Goal: Find contact information: Find contact information

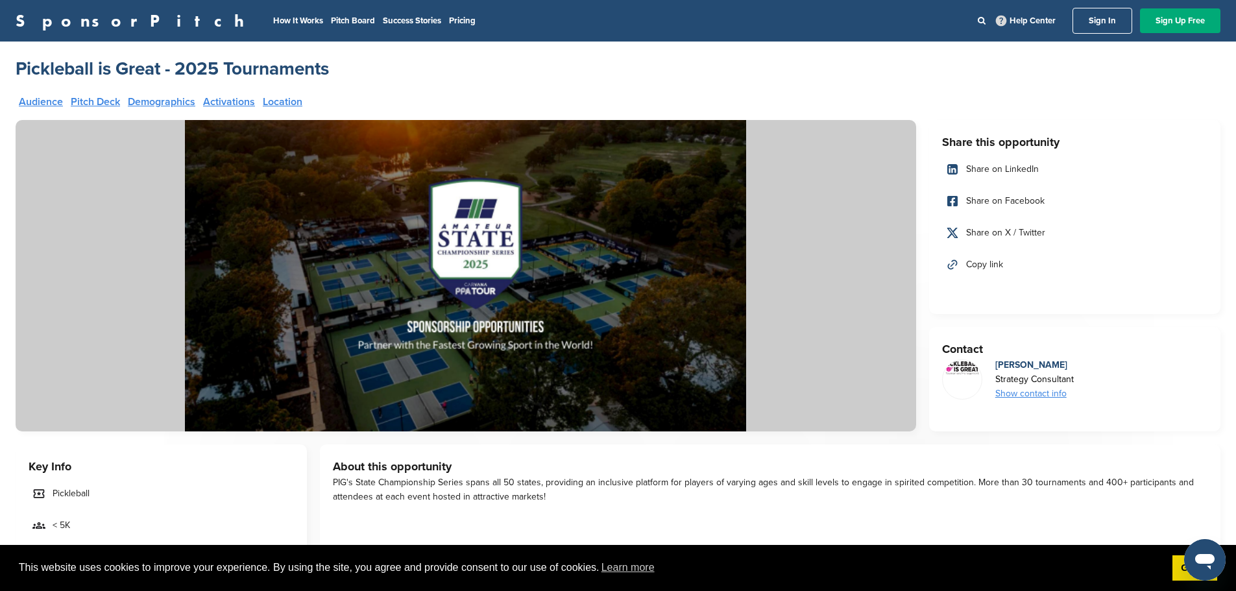
click at [1046, 396] on div "Show contact info" at bounding box center [1035, 394] width 79 height 14
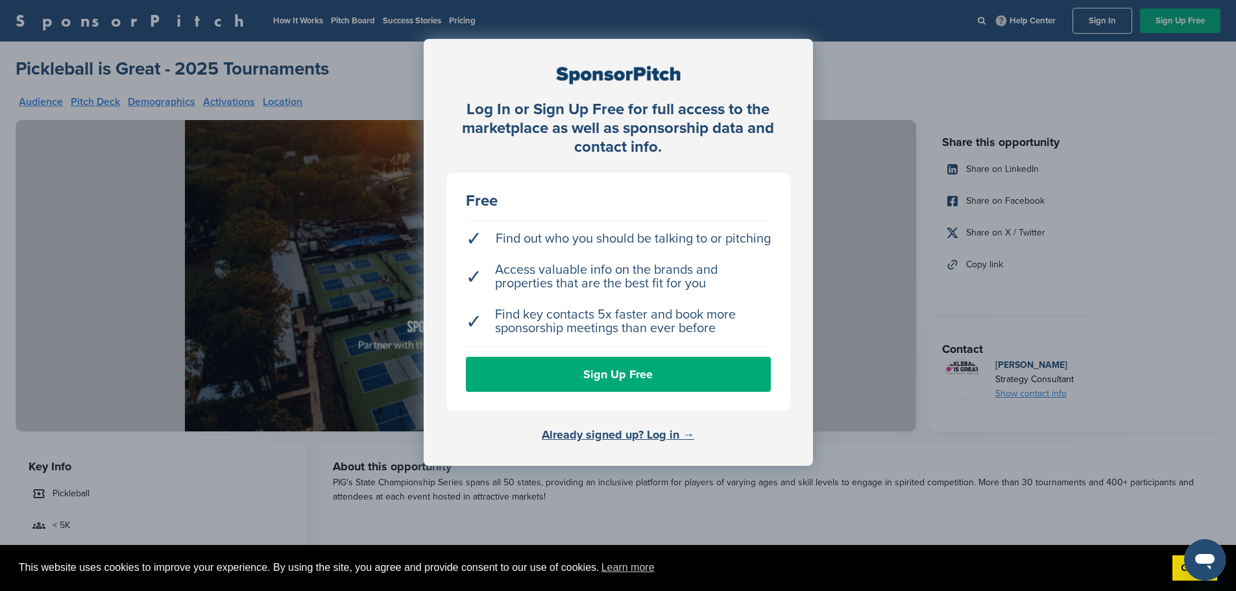
click at [891, 42] on div "Log In or Sign Up Free for full access to the marketplace as well as sponsorshi…" at bounding box center [618, 328] width 1236 height 656
click at [903, 430] on div "Log In or Sign Up Free for full access to the marketplace as well as sponsorshi…" at bounding box center [618, 328] width 1236 height 656
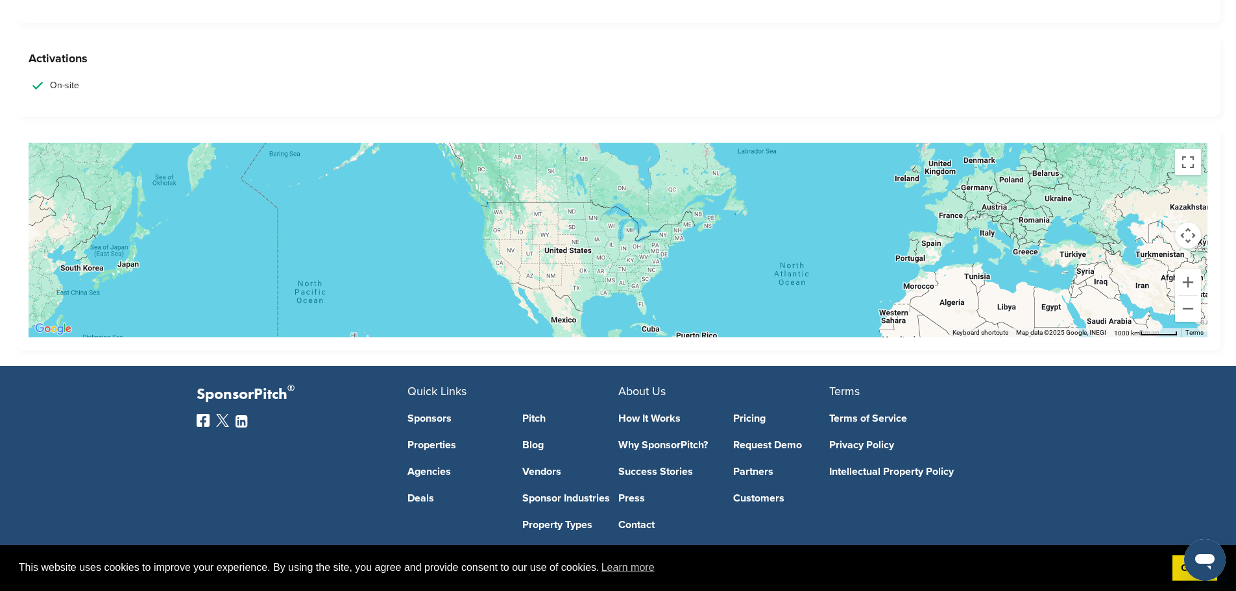
scroll to position [2272, 0]
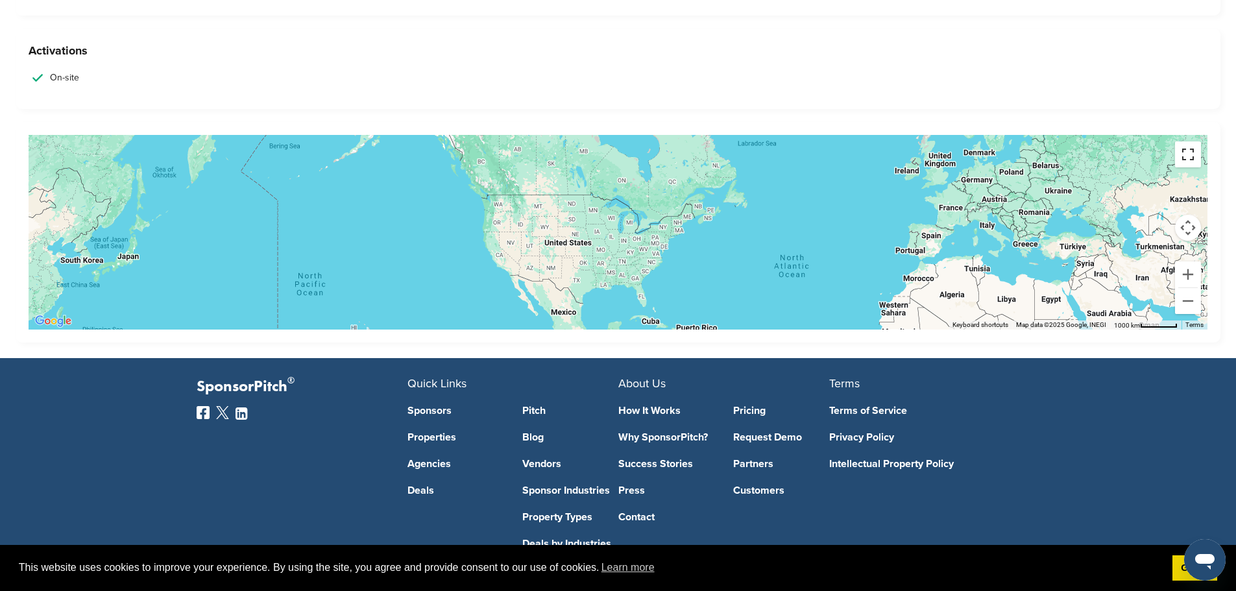
click at [1191, 157] on button "Toggle fullscreen view" at bounding box center [1188, 154] width 26 height 26
